Goal: Task Accomplishment & Management: Complete application form

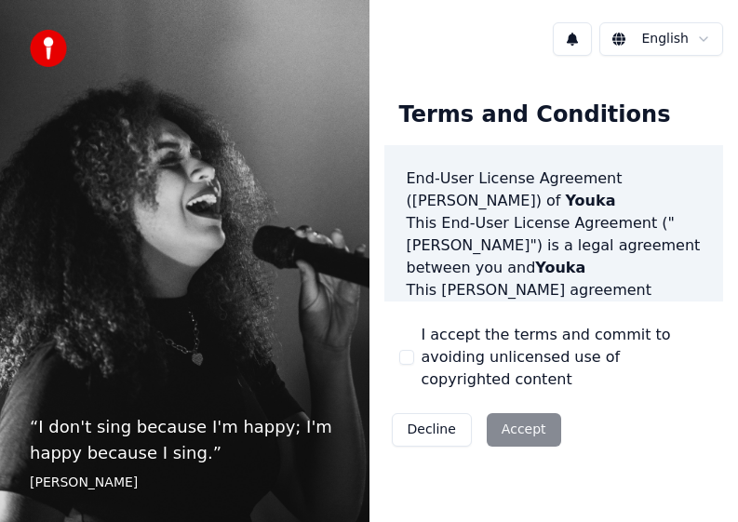
click at [409, 350] on button "I accept the terms and commit to avoiding unlicensed use of copyrighted content" at bounding box center [406, 357] width 15 height 15
click at [507, 73] on div "Terms and Conditions End-User License Agreement ([PERSON_NAME]) of Youka This E…" at bounding box center [553, 270] width 369 height 398
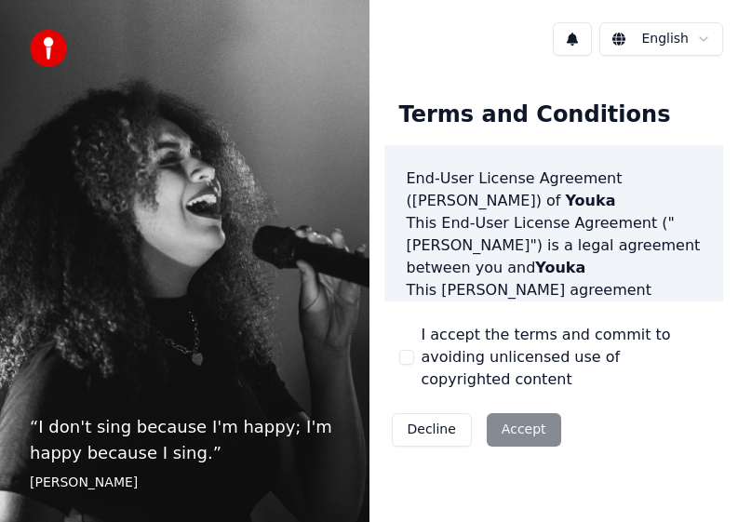
click at [457, 46] on div "English" at bounding box center [553, 38] width 369 height 63
click at [369, 34] on div "“ I don't sing because I'm happy; I'm happy because I sing. ” [PERSON_NAME]" at bounding box center [184, 261] width 369 height 522
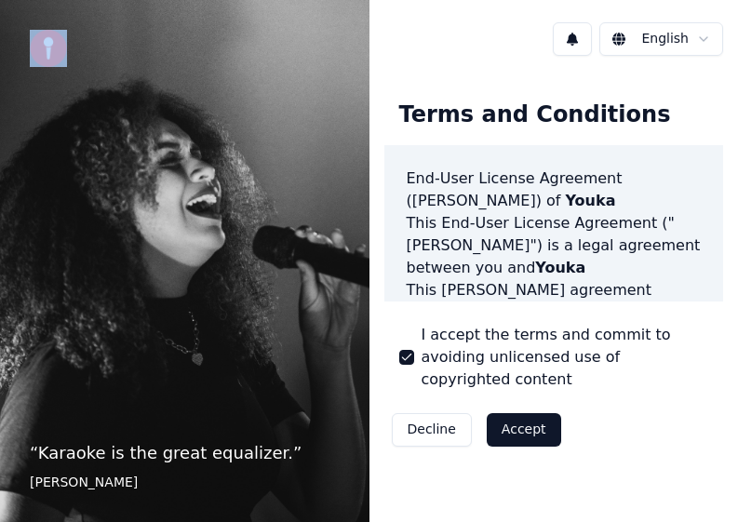
click at [561, 447] on button "Accept" at bounding box center [524, 430] width 74 height 34
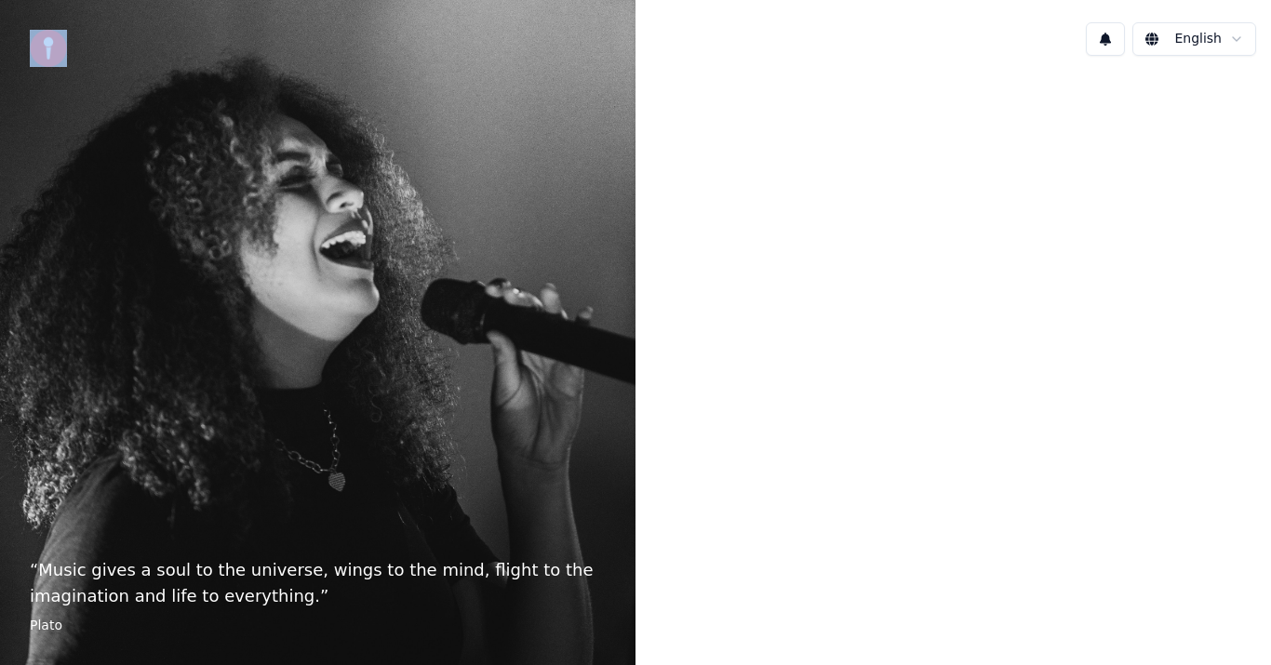
click at [737, 43] on html "“ Music gives a soul to the universe, wings to the mind, flight to the imaginat…" at bounding box center [635, 332] width 1271 height 665
click at [737, 35] on html "“ Music gives a soul to the universe, wings to the mind, flight to the imaginat…" at bounding box center [635, 332] width 1271 height 665
click at [737, 70] on html "“ Music gives a soul to the universe, wings to the mind, flight to the imaginat…" at bounding box center [635, 332] width 1271 height 665
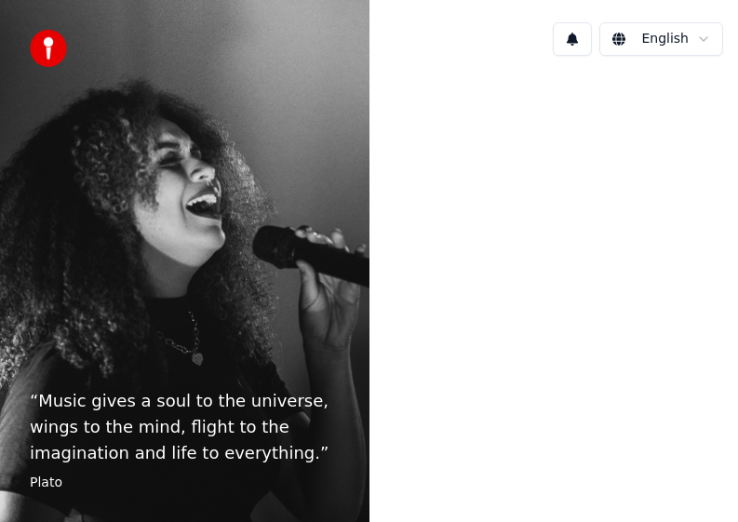
click at [317, 101] on div "“ Music gives a soul to the universe, wings to the mind, flight to the imaginat…" at bounding box center [184, 261] width 369 height 522
click at [508, 27] on div "English" at bounding box center [553, 38] width 369 height 63
click at [507, 25] on div "English" at bounding box center [553, 38] width 369 height 63
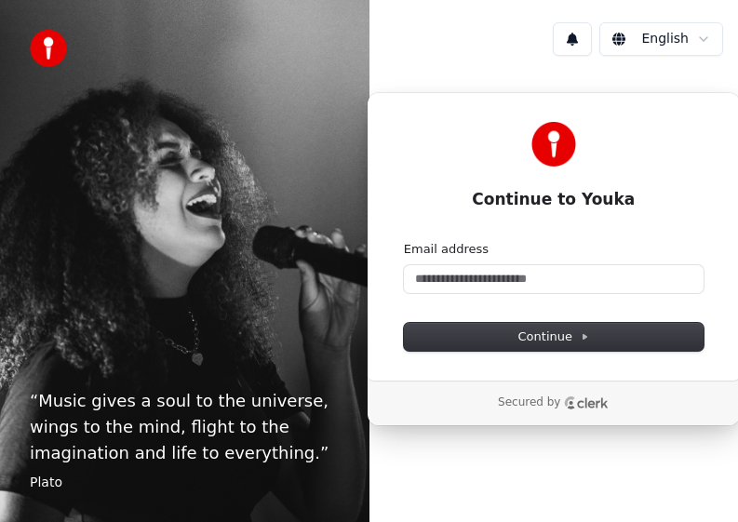
click at [430, 212] on div "Continue to Youka Continue with Google or Email address Continue" at bounding box center [554, 236] width 374 height 289
click at [577, 43] on button at bounding box center [572, 39] width 39 height 34
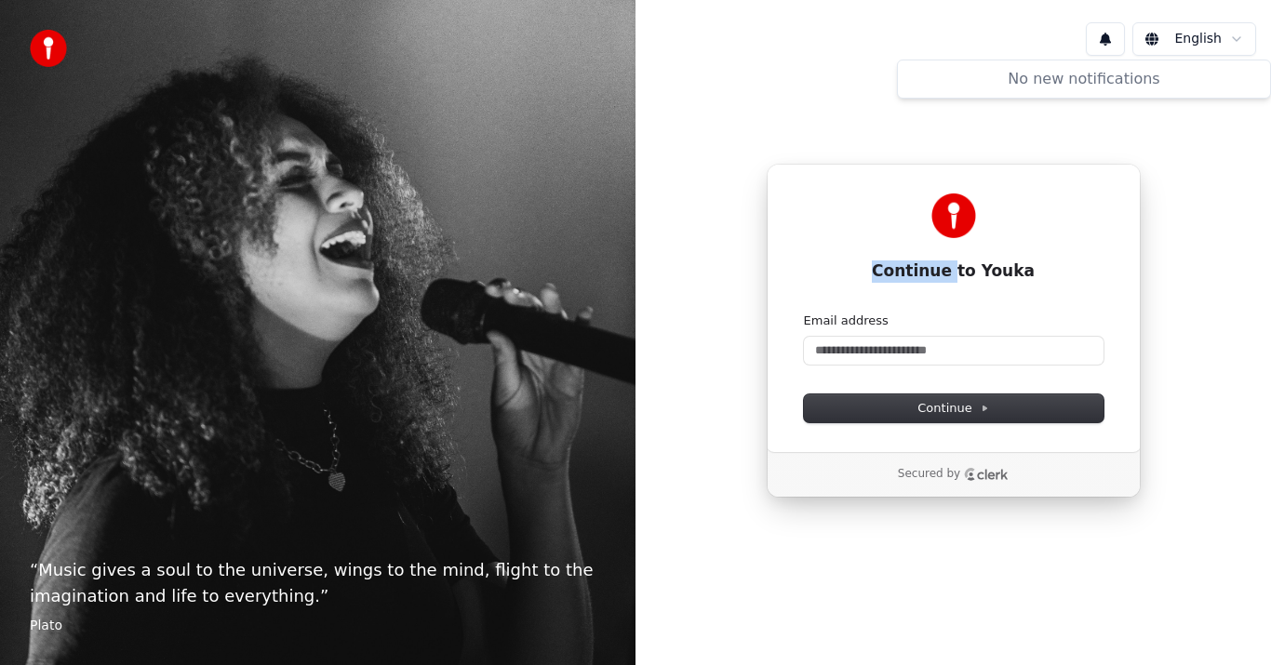
click at [583, 282] on div "“ Music gives a soul to the universe, wings to the mind, flight to the imaginat…" at bounding box center [318, 332] width 636 height 665
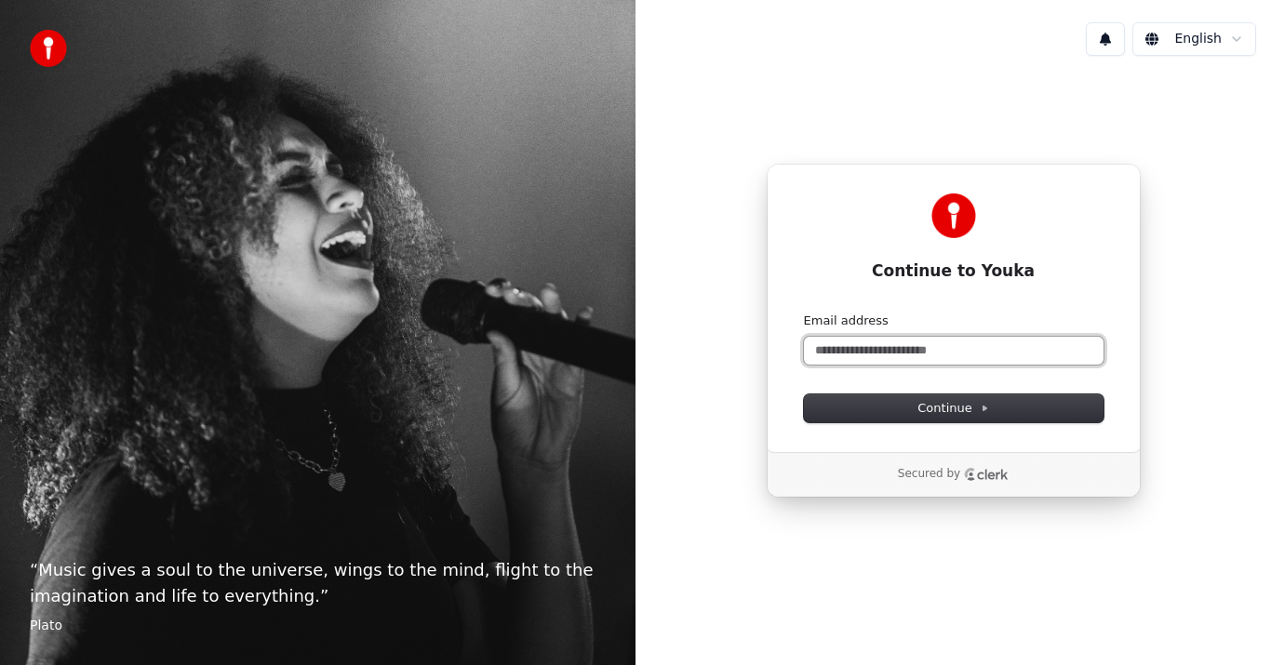
click at [737, 341] on input "Email address" at bounding box center [954, 351] width 300 height 28
click at [737, 348] on input "Email address" at bounding box center [954, 351] width 300 height 28
click at [737, 347] on input "Email address" at bounding box center [954, 351] width 300 height 28
click at [737, 348] on input "Email address" at bounding box center [954, 351] width 300 height 28
type input "*"
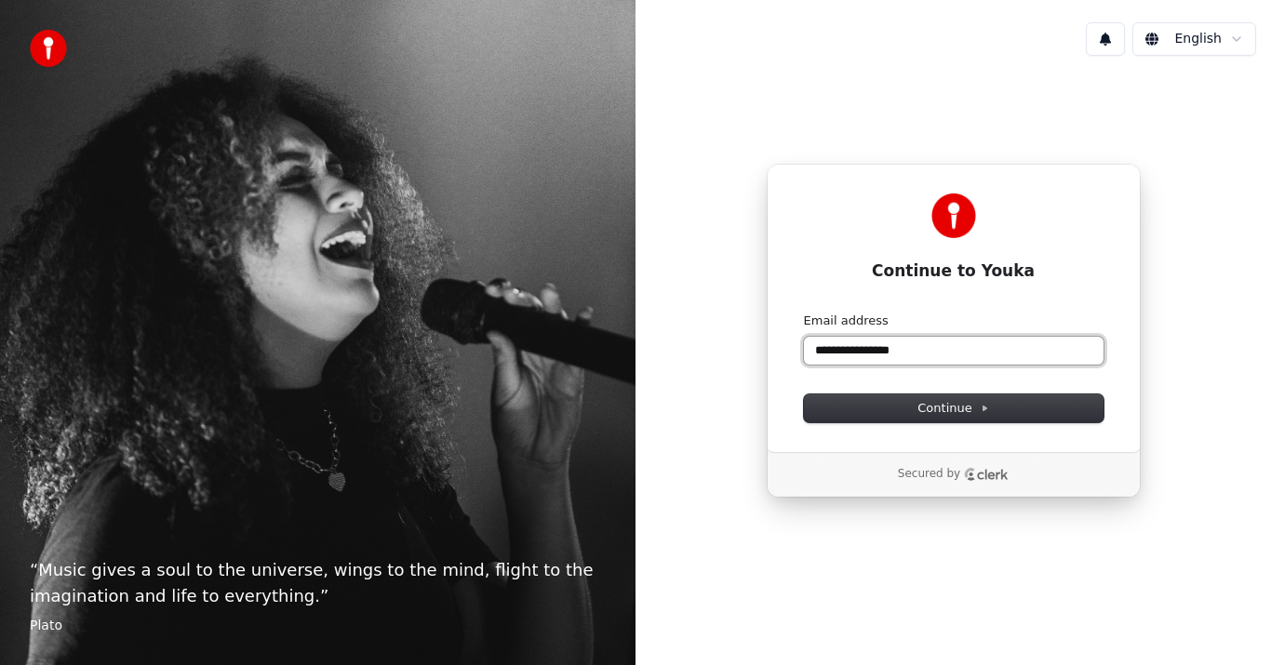
drag, startPoint x: 888, startPoint y: 349, endPoint x: 875, endPoint y: 354, distance: 13.8
click at [737, 354] on input "**********" at bounding box center [954, 351] width 300 height 28
drag, startPoint x: 823, startPoint y: 352, endPoint x: 806, endPoint y: 354, distance: 16.9
click at [737, 354] on input "**********" at bounding box center [954, 351] width 300 height 28
click at [737, 360] on input "**********" at bounding box center [954, 351] width 300 height 28
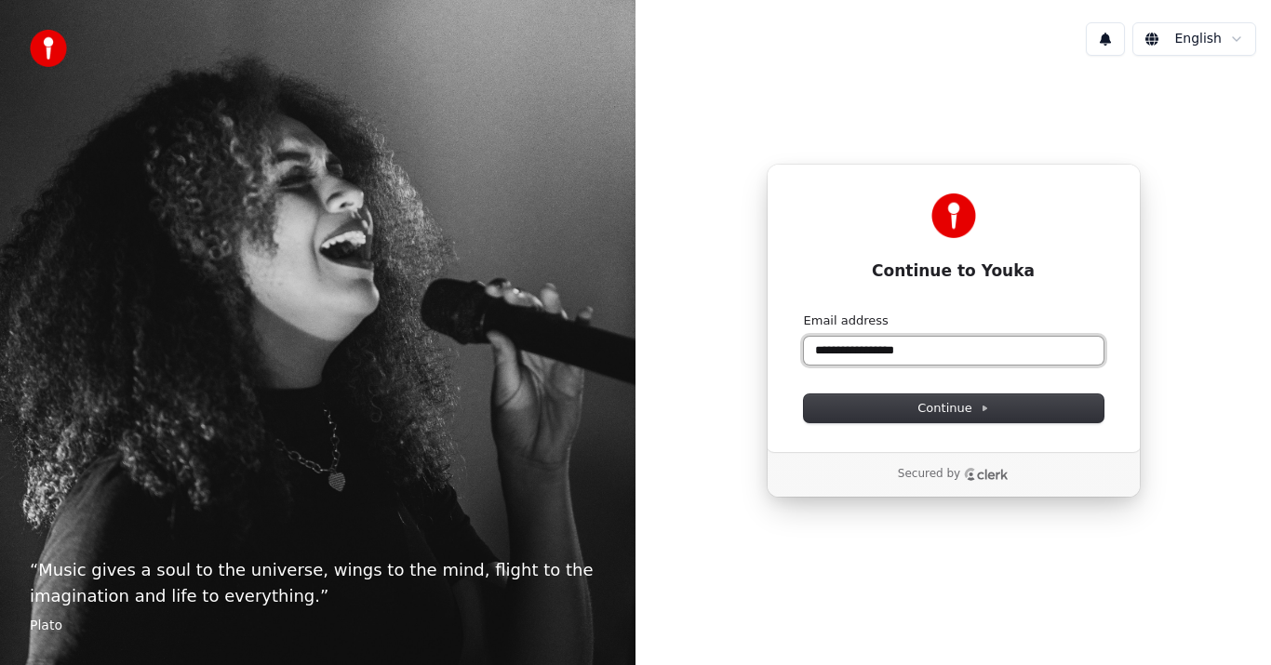
drag, startPoint x: 974, startPoint y: 360, endPoint x: 777, endPoint y: 338, distance: 197.6
click at [737, 338] on div "**********" at bounding box center [954, 308] width 374 height 289
type input "*"
type input "**********"
